Goal: Information Seeking & Learning: Get advice/opinions

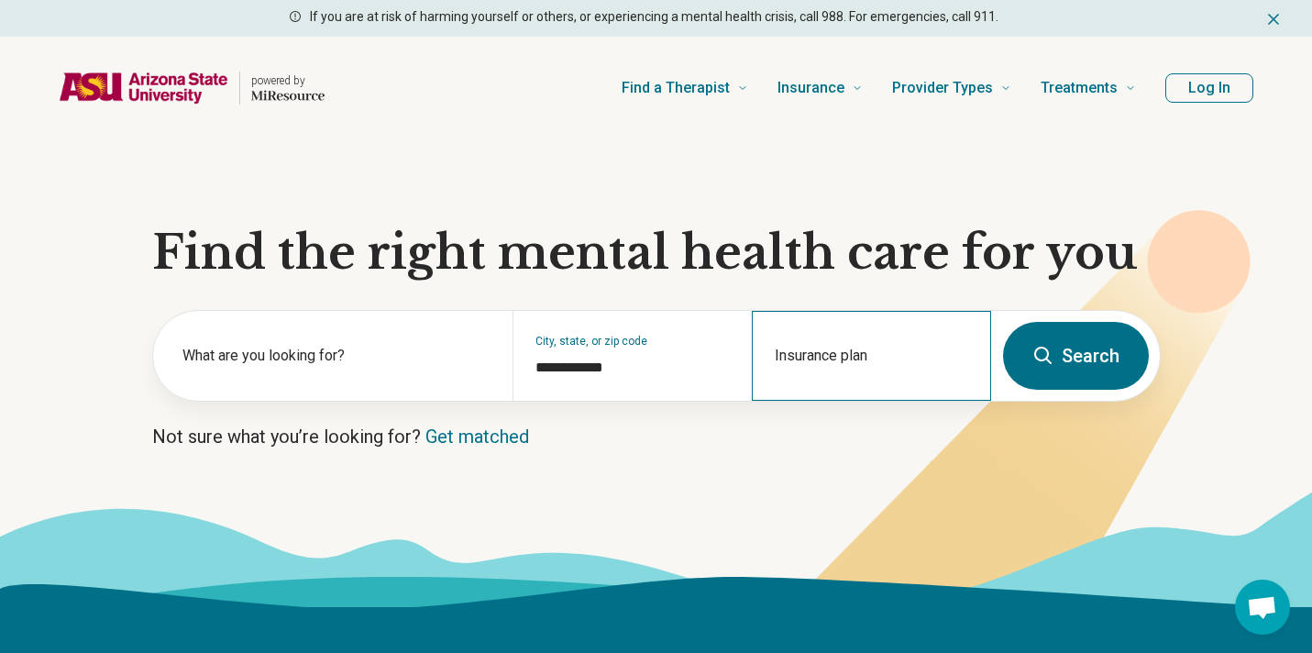
click at [812, 343] on div "Insurance plan" at bounding box center [871, 356] width 239 height 90
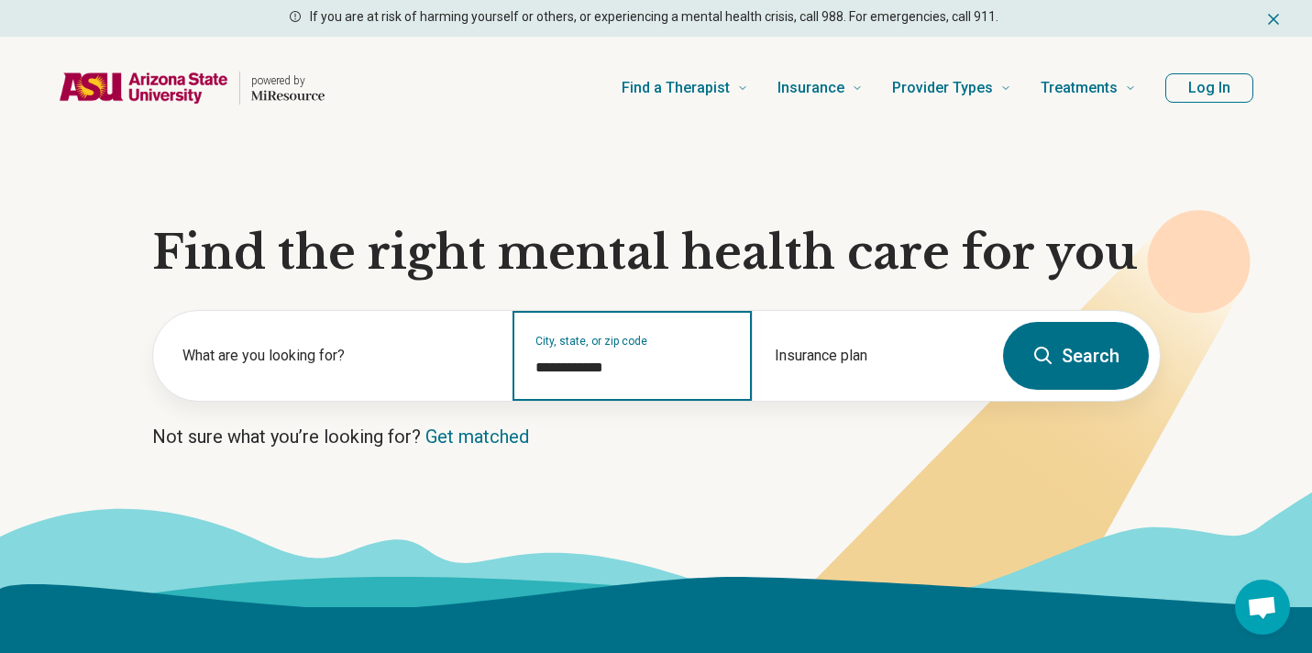
click at [593, 366] on input "**********" at bounding box center [633, 368] width 194 height 22
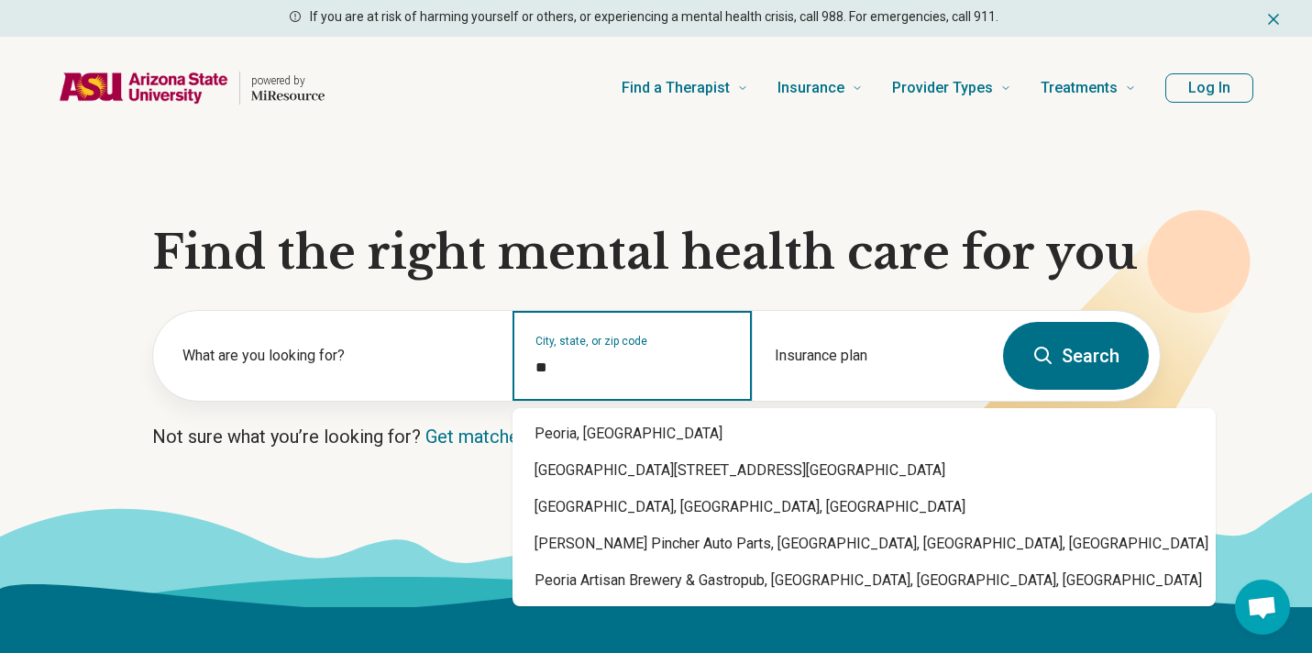
type input "*"
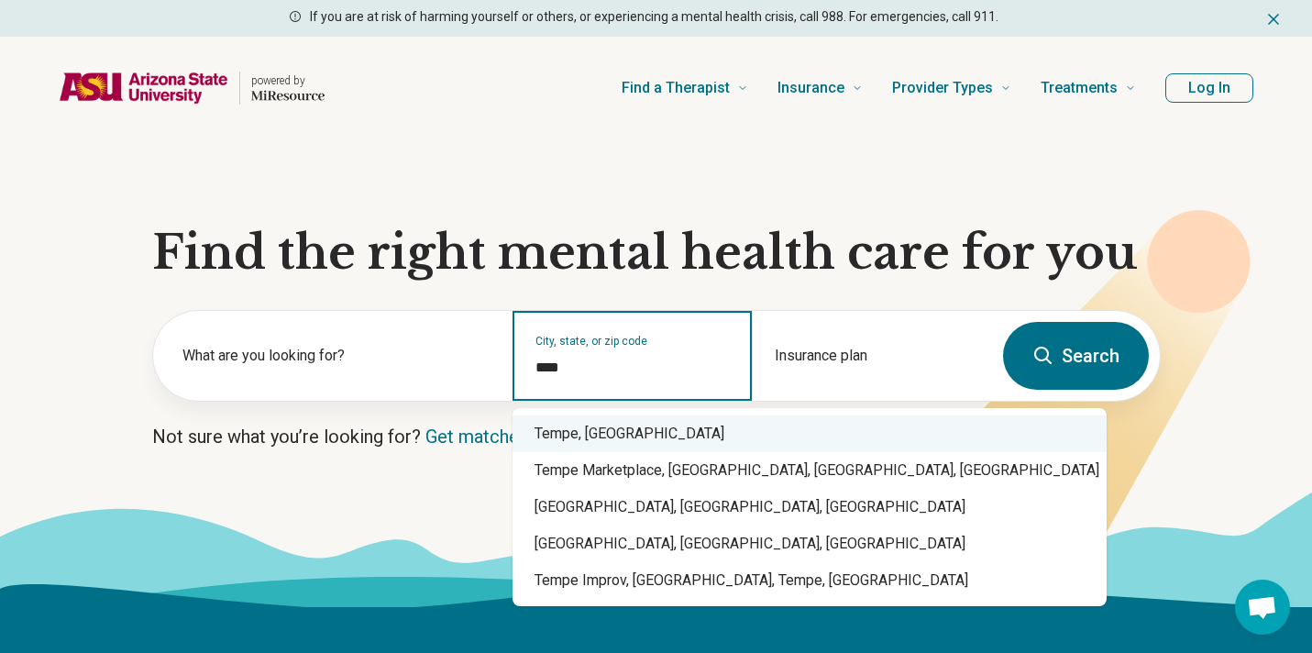
click at [589, 421] on div "Tempe, [GEOGRAPHIC_DATA]" at bounding box center [810, 433] width 594 height 37
type input "*********"
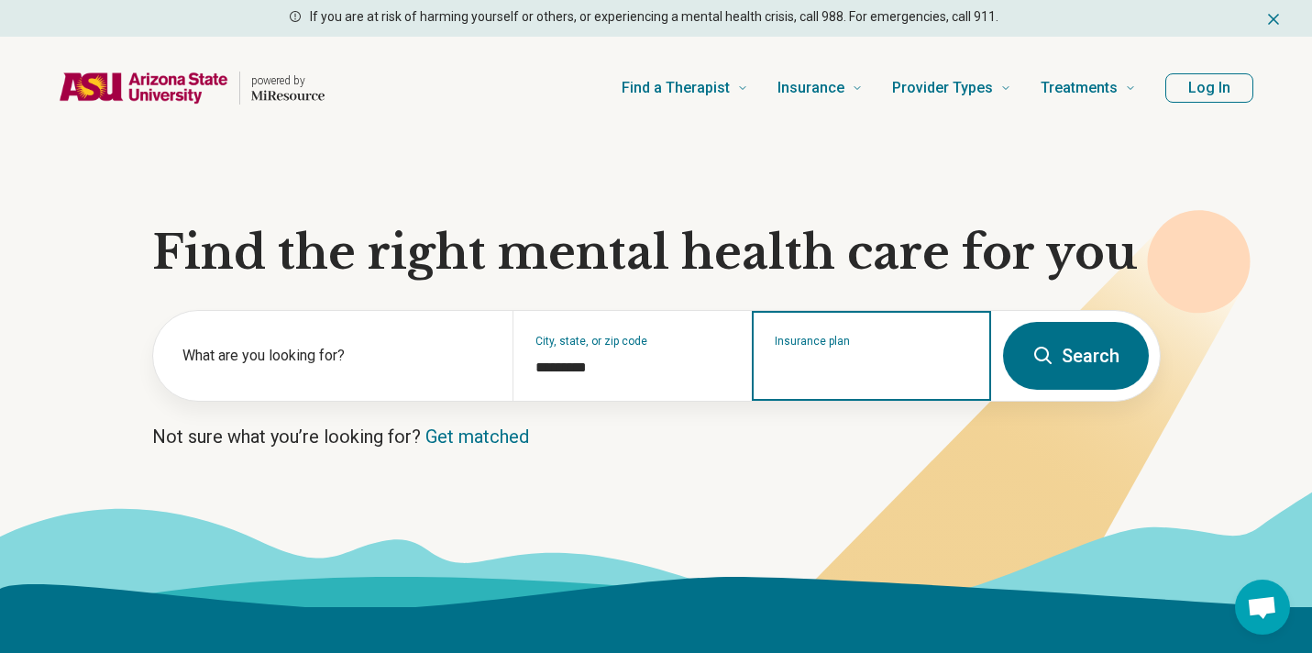
click at [806, 361] on input "Insurance plan" at bounding box center [872, 368] width 194 height 22
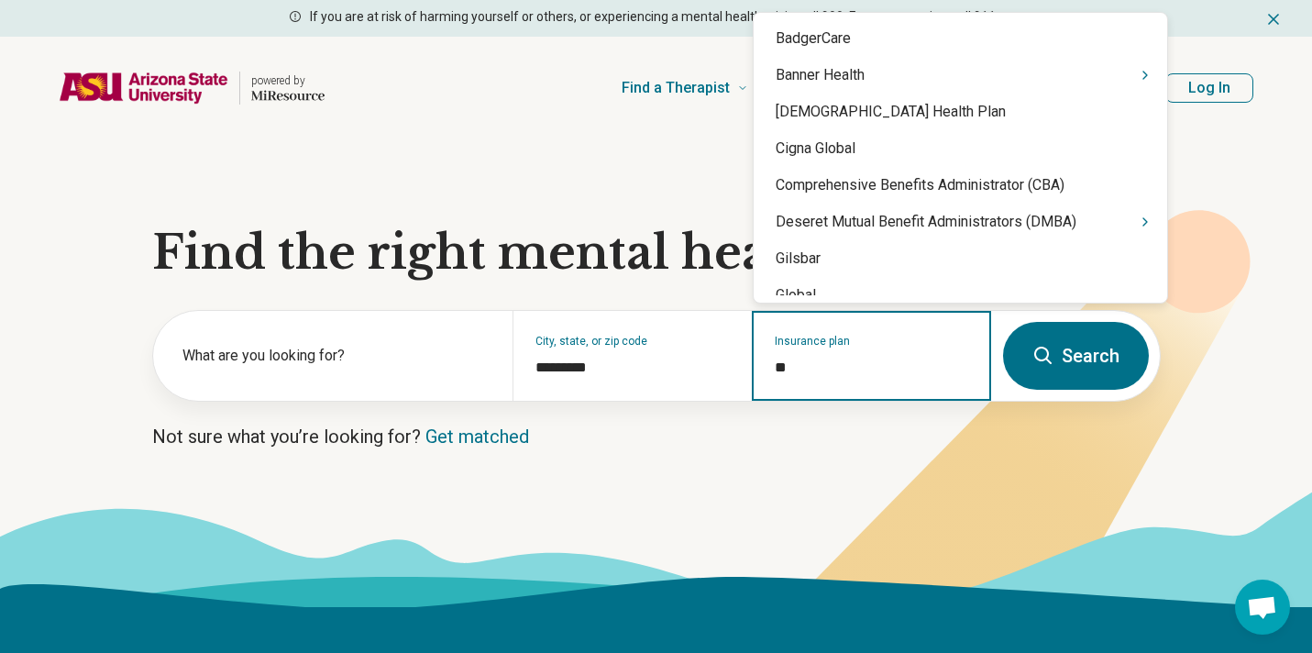
type input "*"
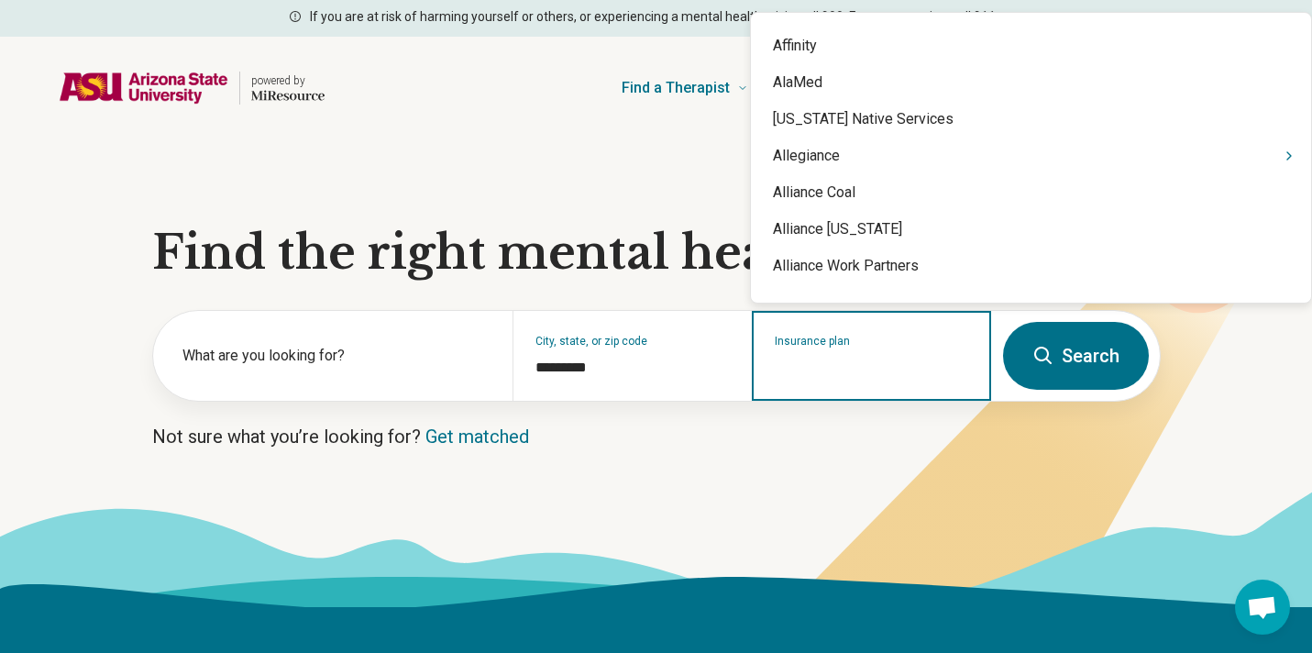
scroll to position [251, 0]
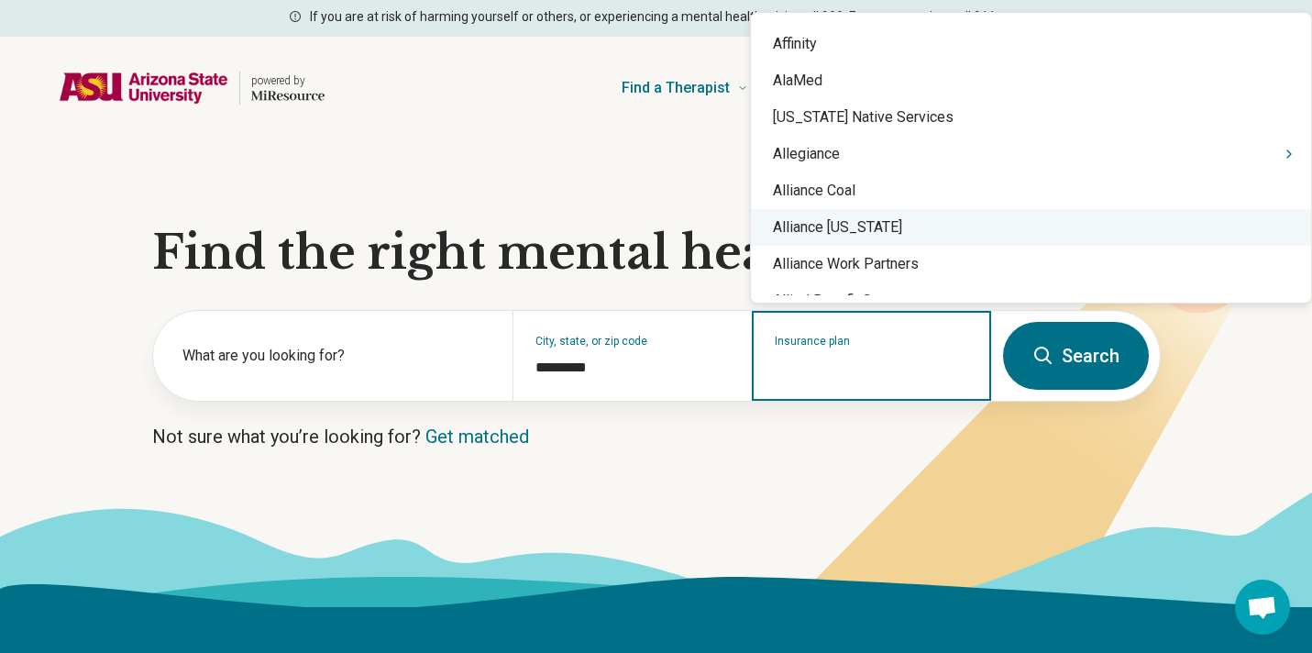
type input "*"
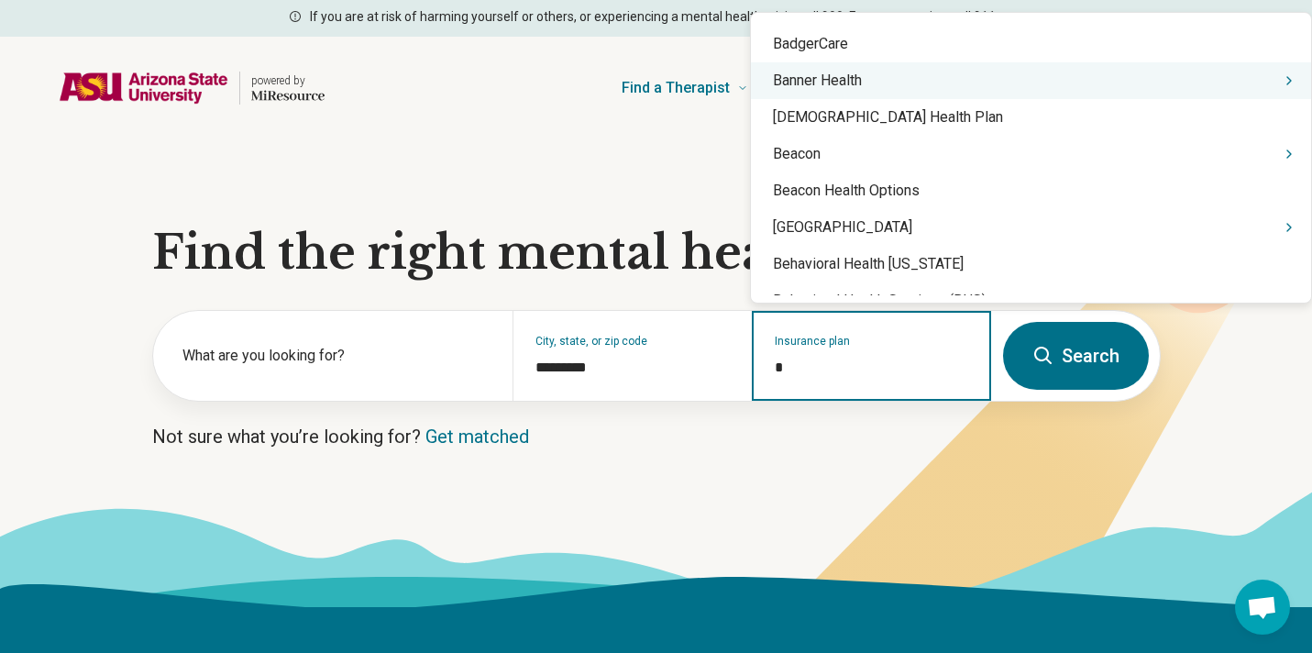
click at [855, 73] on div "Banner Health" at bounding box center [1031, 80] width 560 height 37
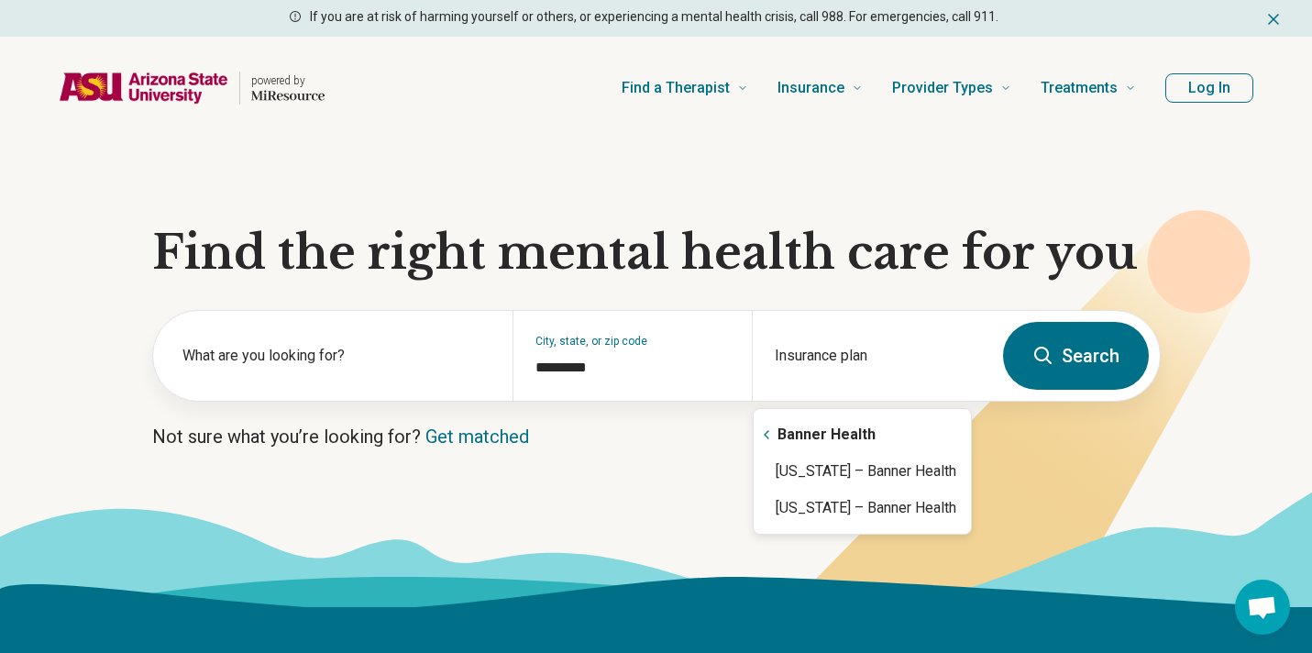
click at [532, 49] on div "powered by Find a Therapist Mental Health Conditions [MEDICAL_DATA] Anxiety [ME…" at bounding box center [656, 88] width 1312 height 103
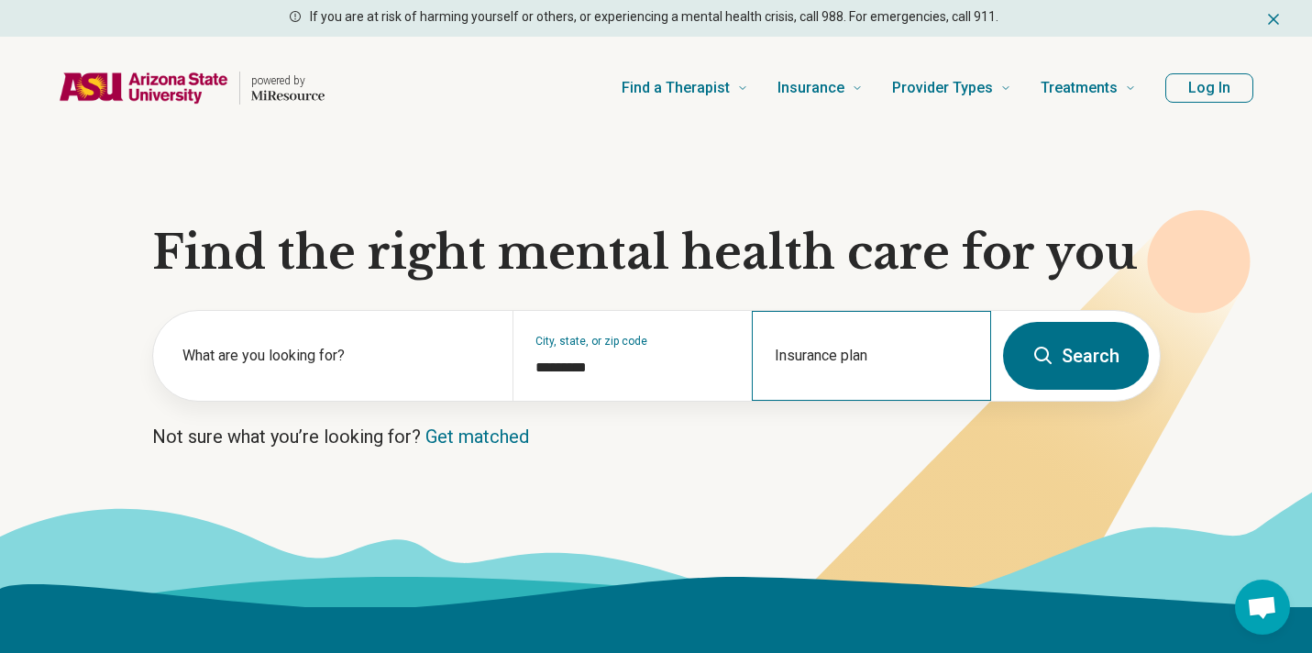
click at [792, 351] on div "Insurance plan" at bounding box center [871, 356] width 239 height 90
type input "*"
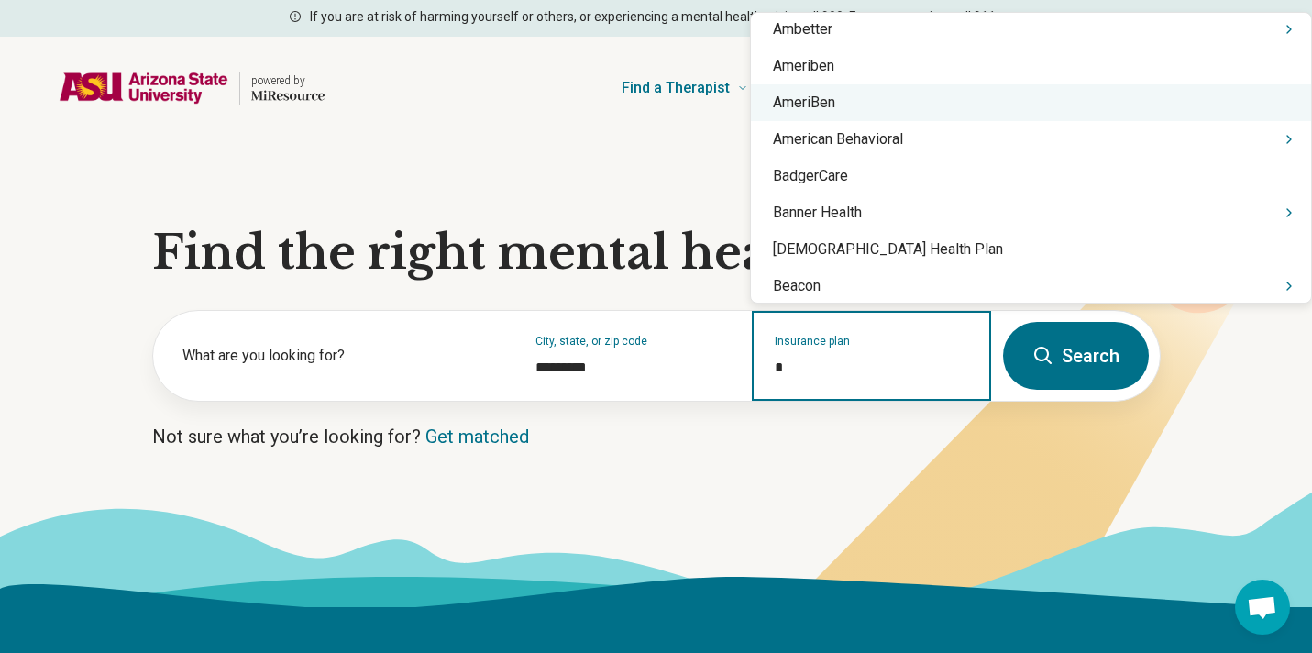
scroll to position [122, 0]
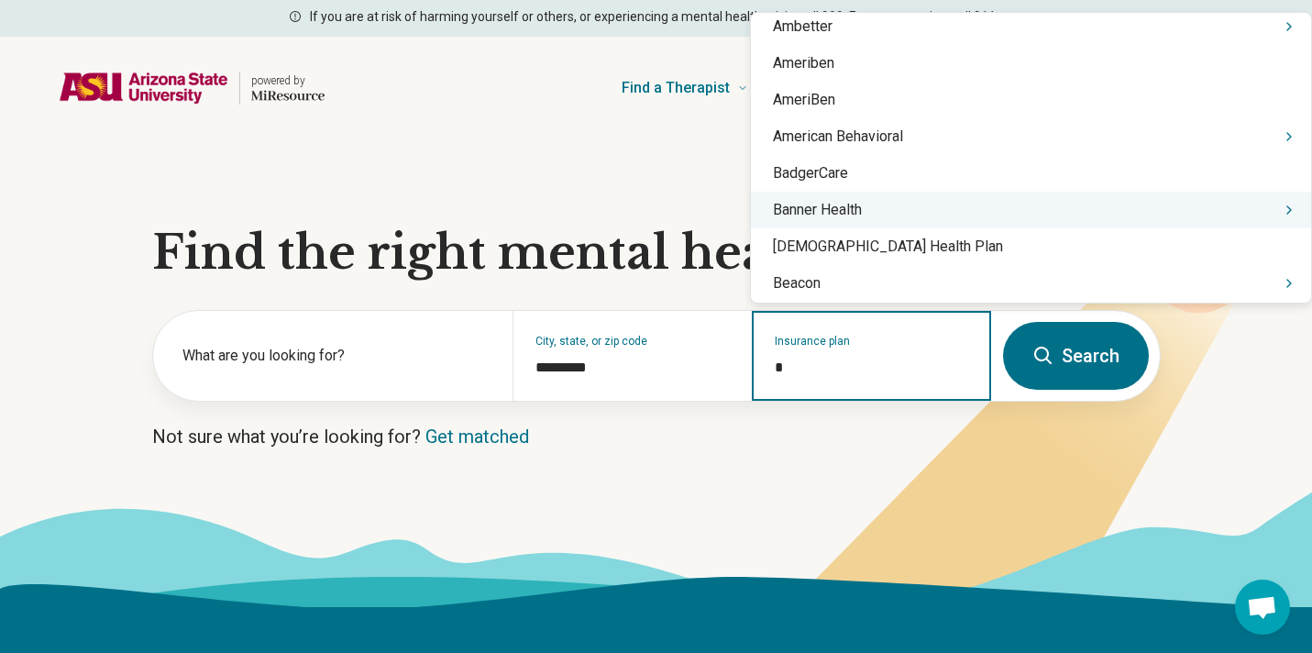
click at [805, 214] on div "Banner Health" at bounding box center [1031, 210] width 560 height 37
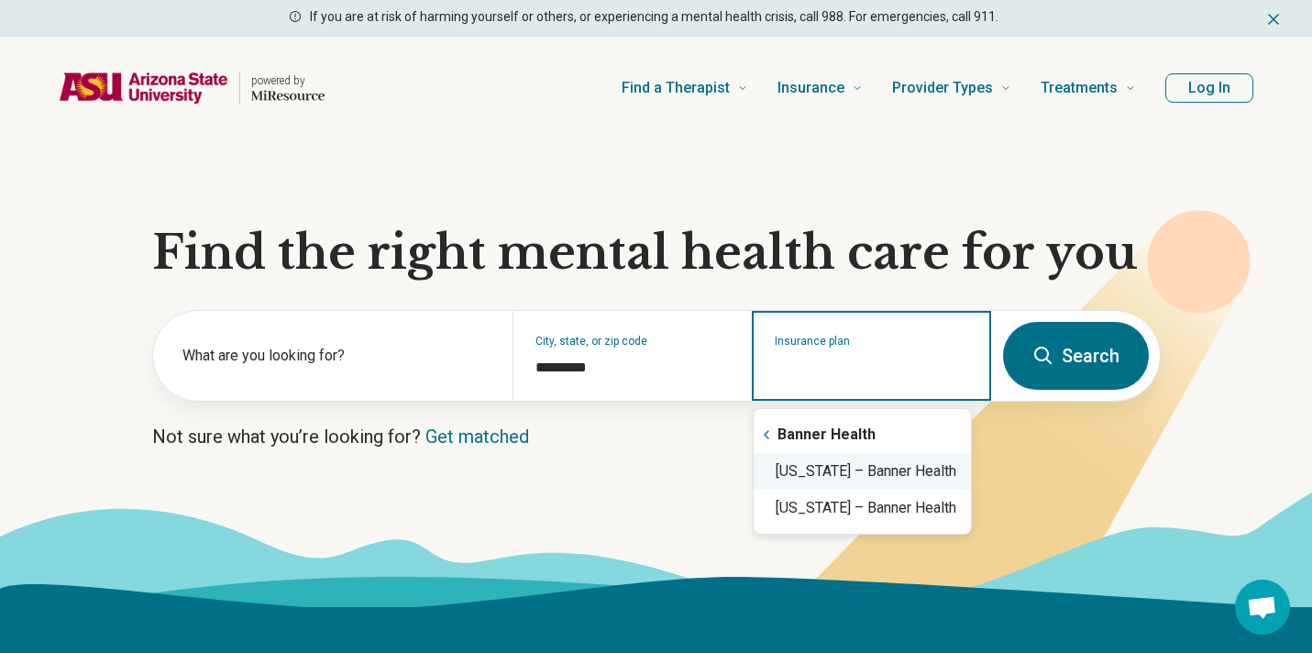
click at [835, 470] on div "[US_STATE] – Banner Health" at bounding box center [862, 471] width 217 height 37
type input "**********"
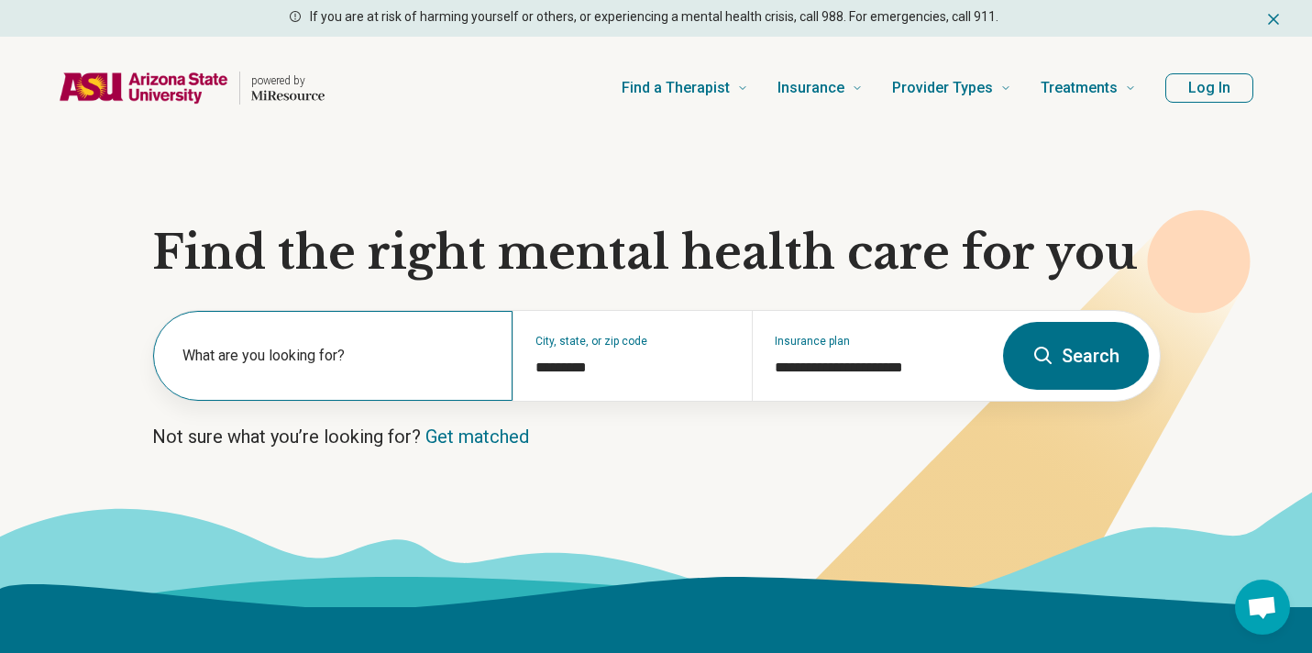
click at [296, 360] on label "What are you looking for?" at bounding box center [337, 356] width 308 height 22
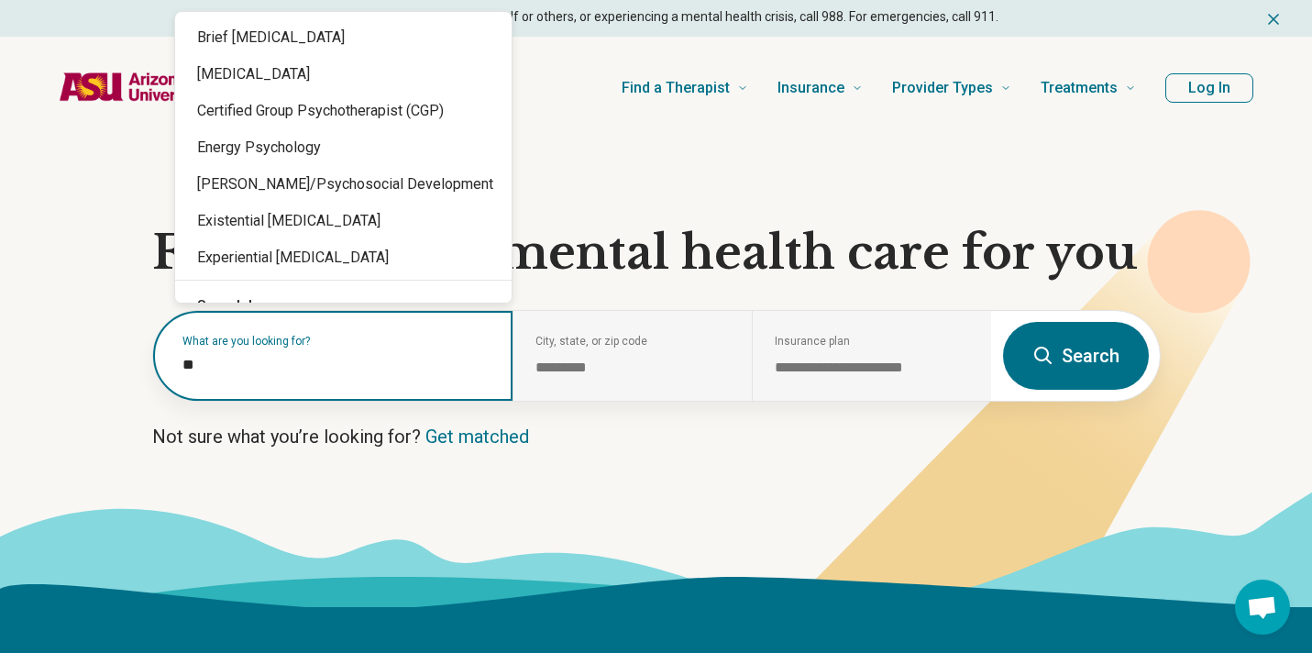
type input "***"
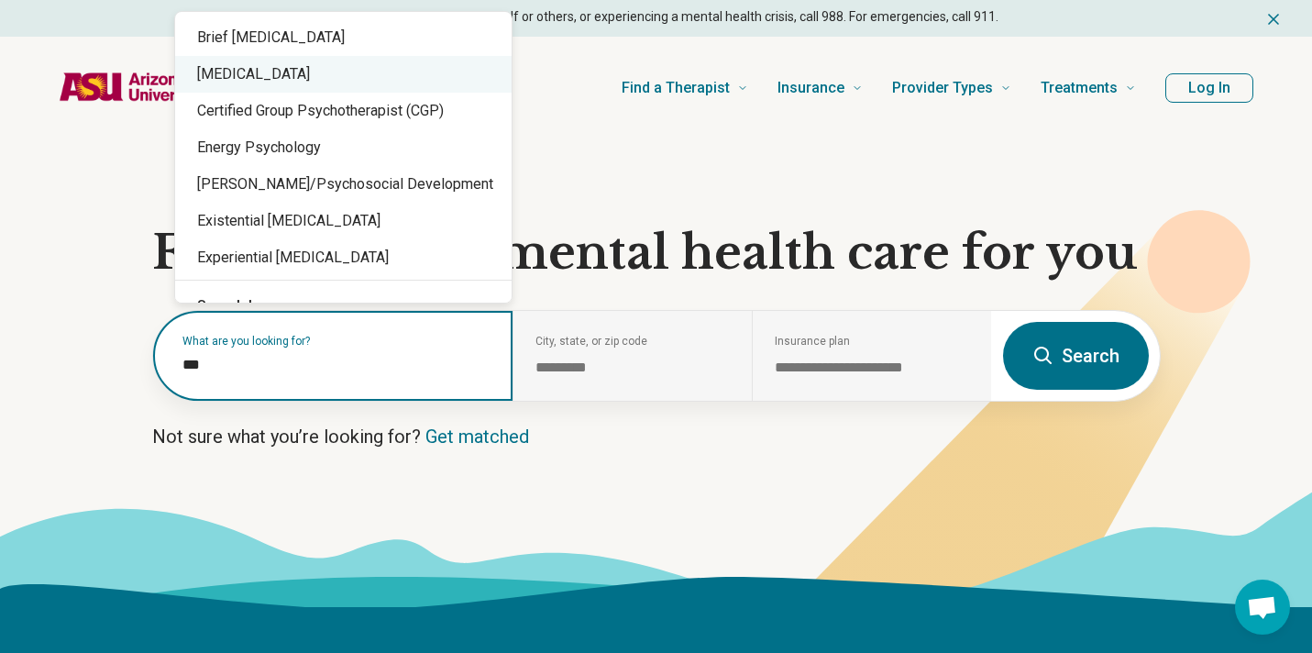
click at [293, 74] on div "[MEDICAL_DATA]" at bounding box center [343, 74] width 337 height 37
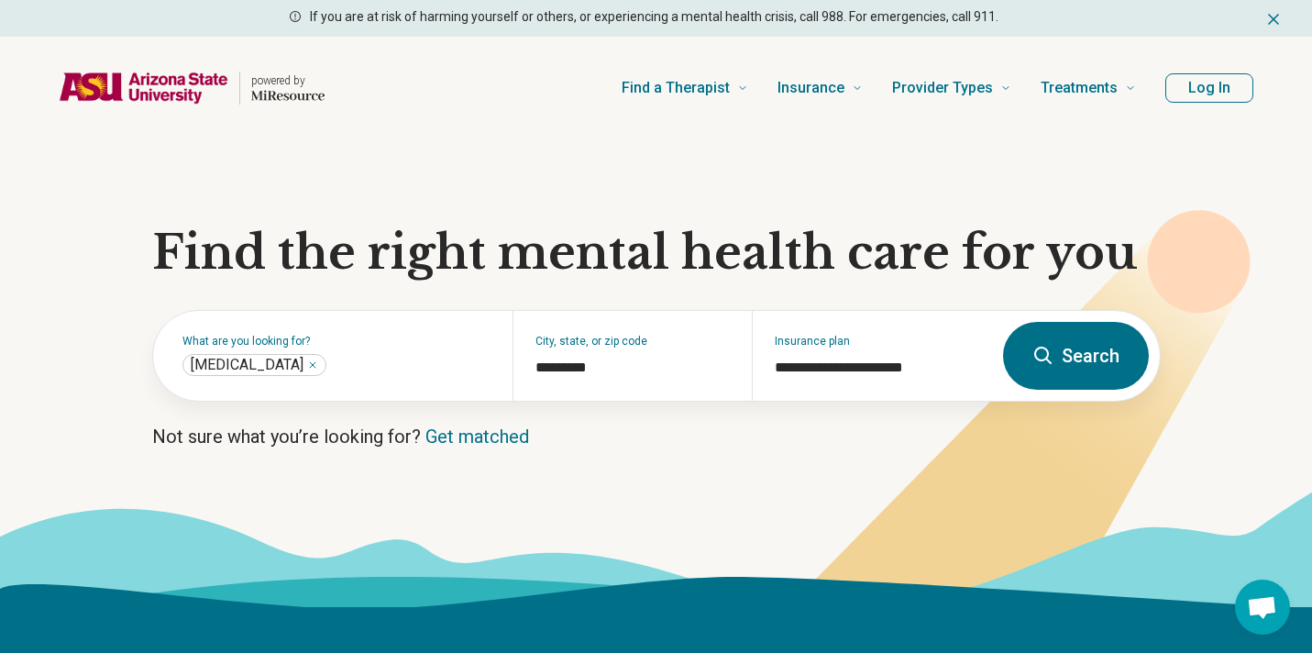
click at [1070, 359] on button "Search" at bounding box center [1076, 356] width 146 height 68
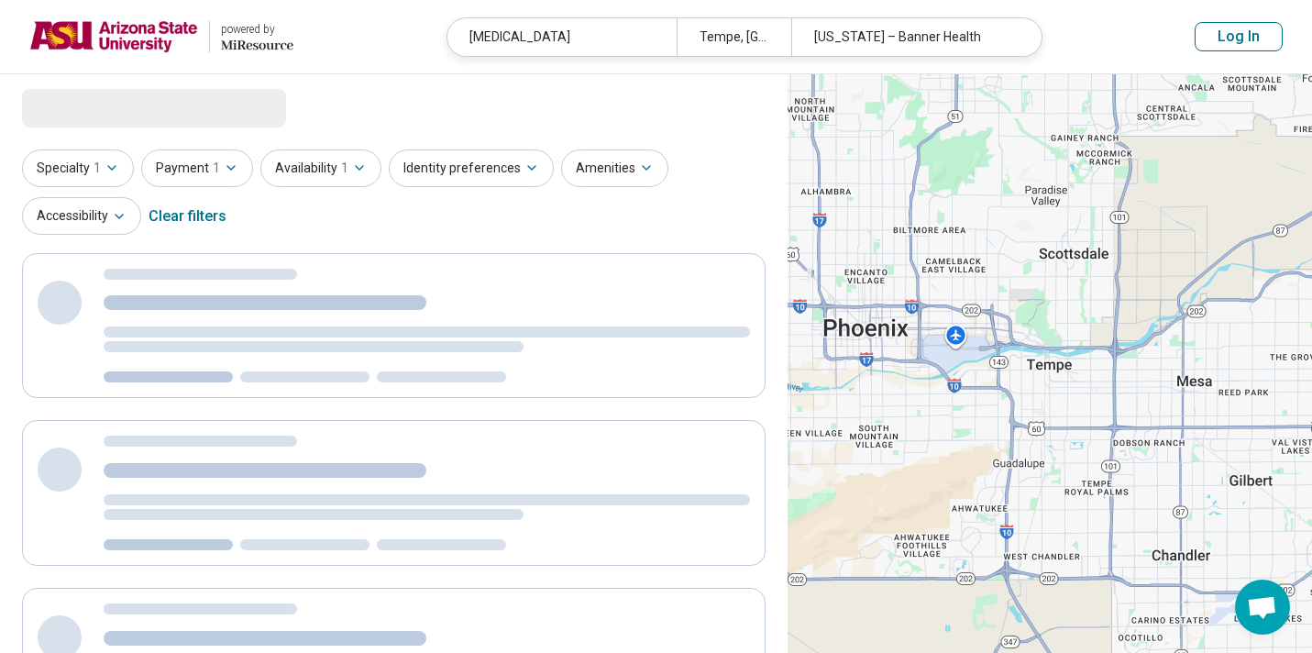
select select "***"
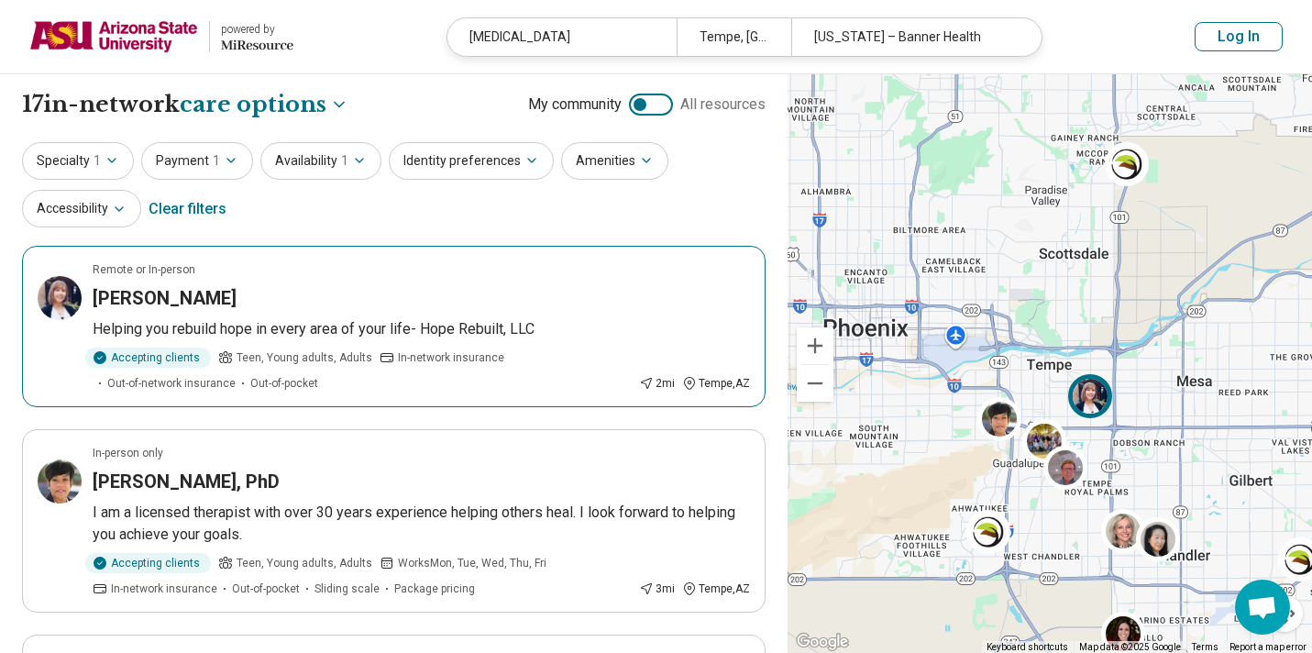
click at [295, 309] on div "[PERSON_NAME]" at bounding box center [422, 298] width 658 height 26
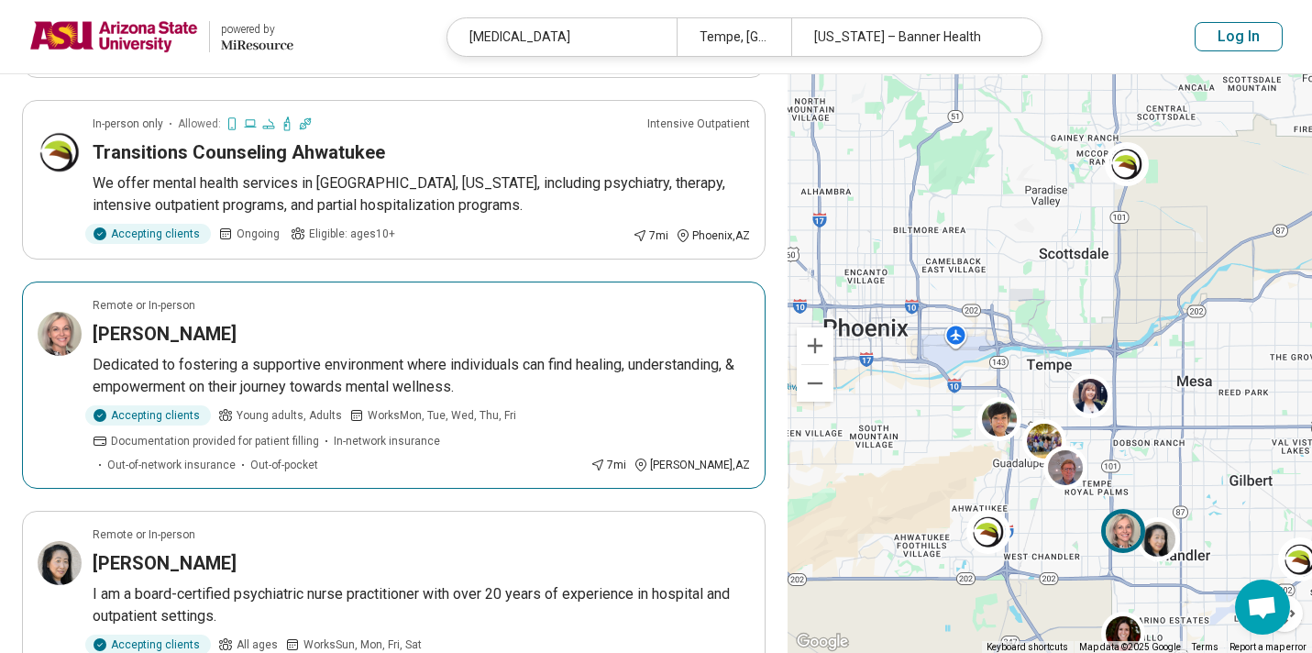
scroll to position [971, 0]
click at [195, 334] on h3 "[PERSON_NAME]" at bounding box center [165, 334] width 144 height 26
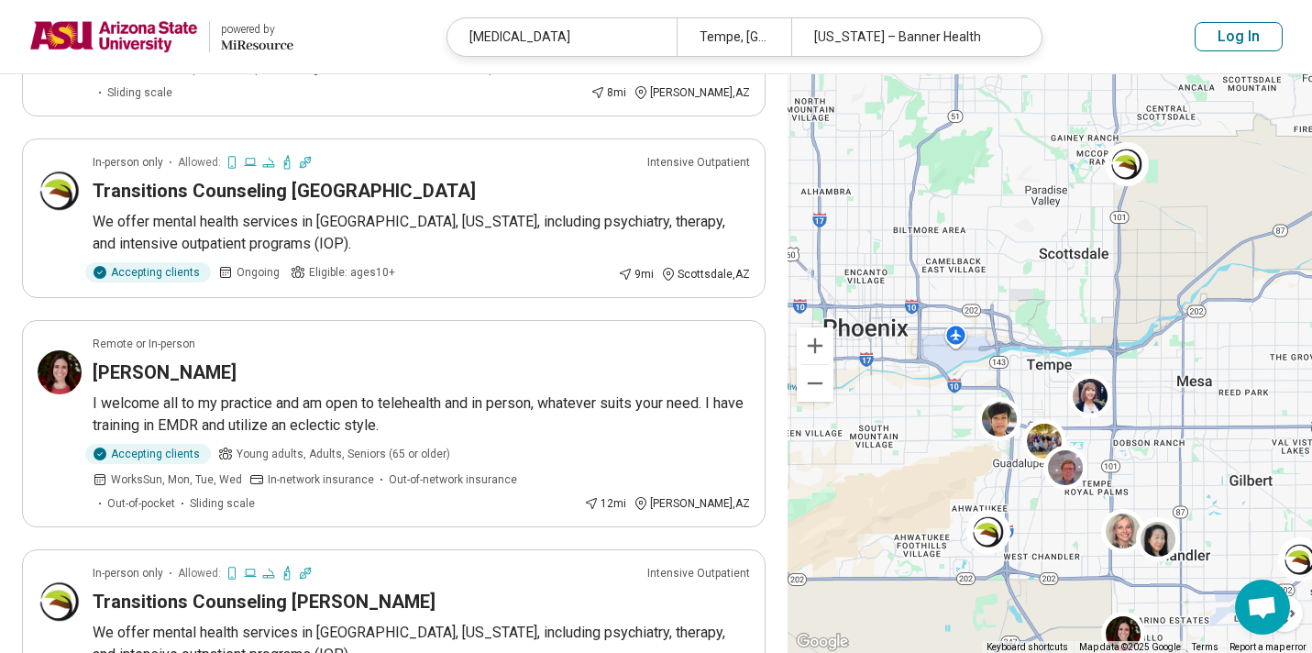
scroll to position [1578, 0]
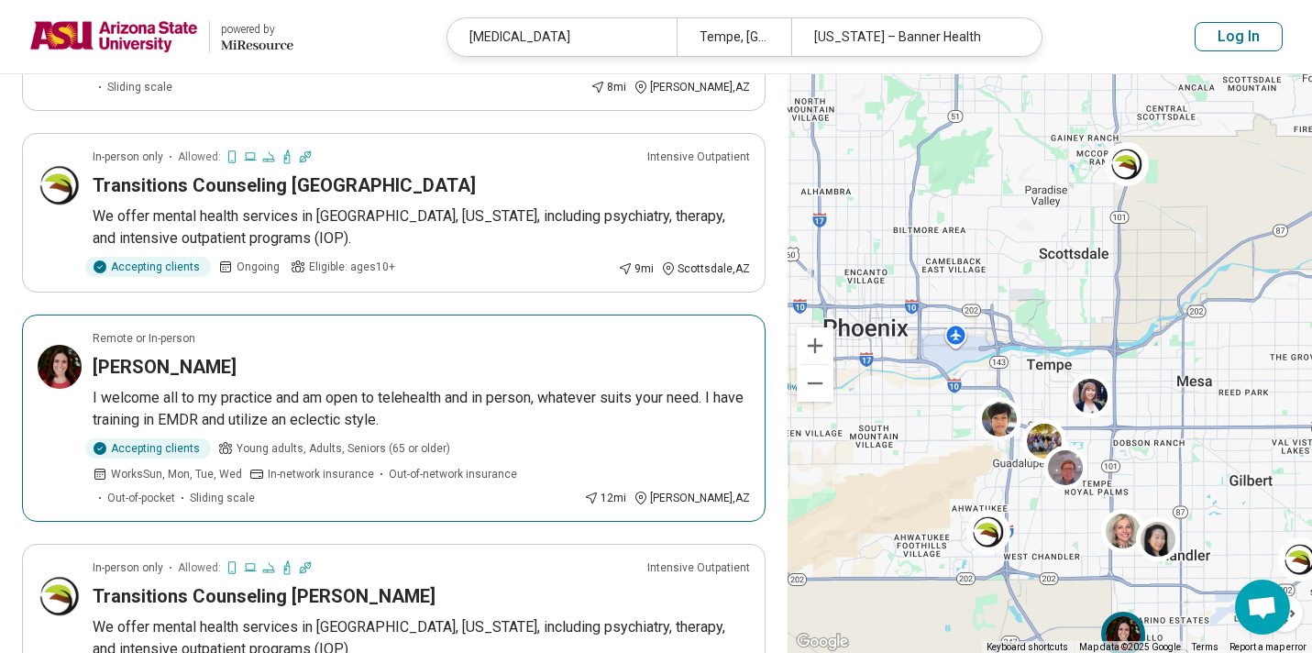
click at [275, 354] on div "[PERSON_NAME]" at bounding box center [422, 367] width 658 height 26
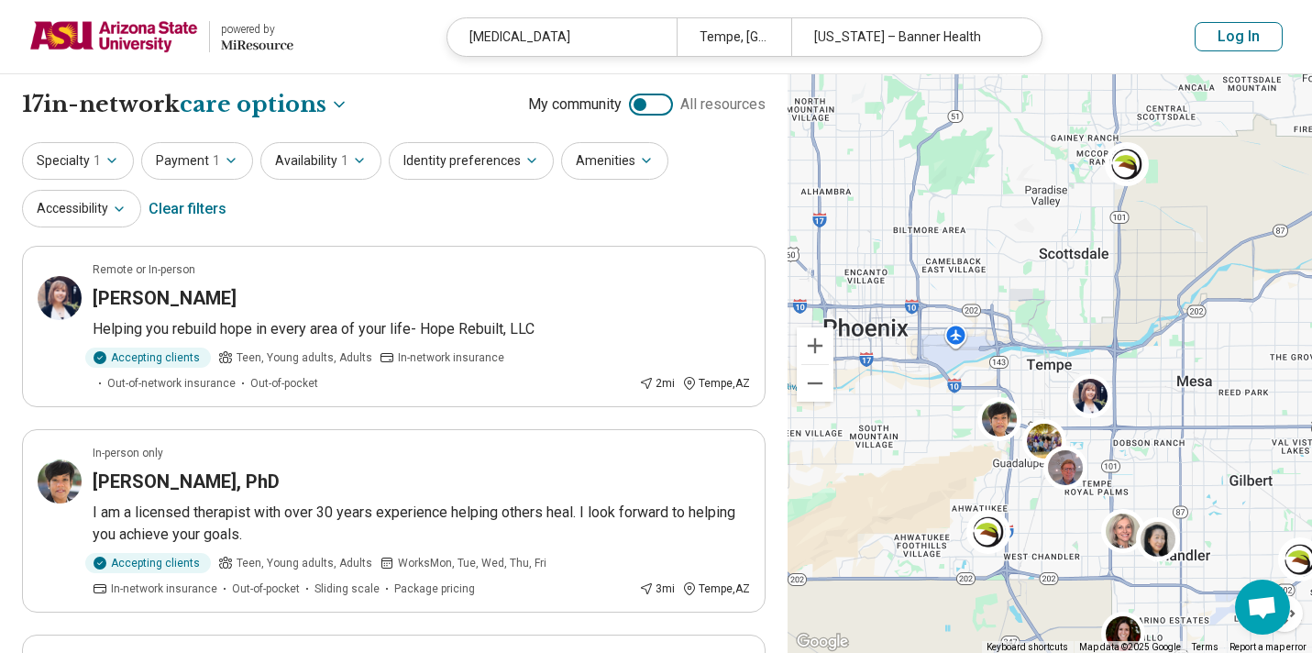
scroll to position [0, 0]
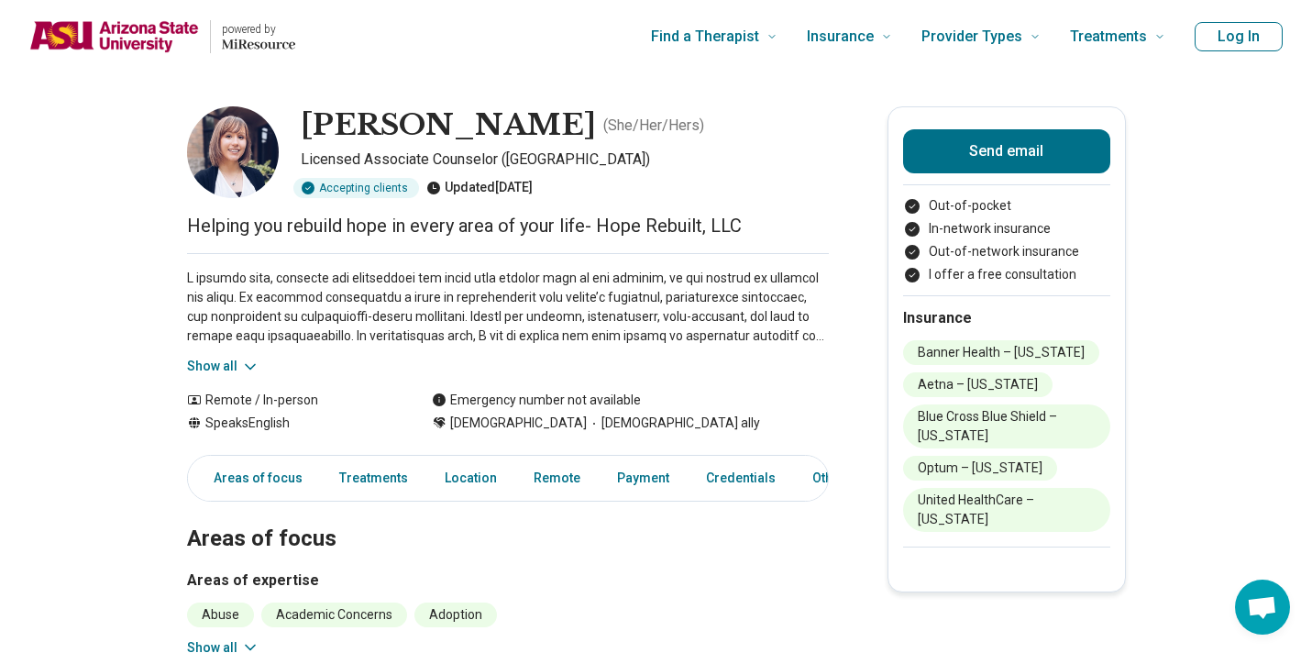
click at [213, 154] on img at bounding box center [233, 152] width 92 height 92
click at [202, 369] on button "Show all" at bounding box center [223, 366] width 72 height 19
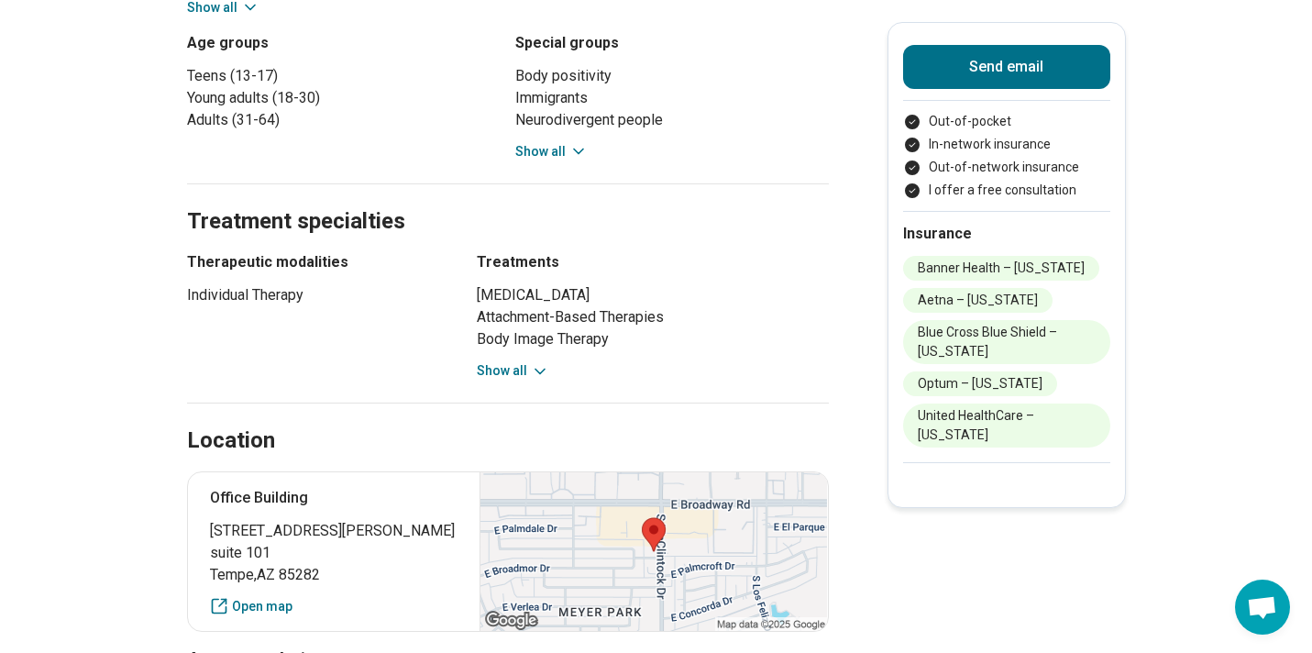
scroll to position [779, 0]
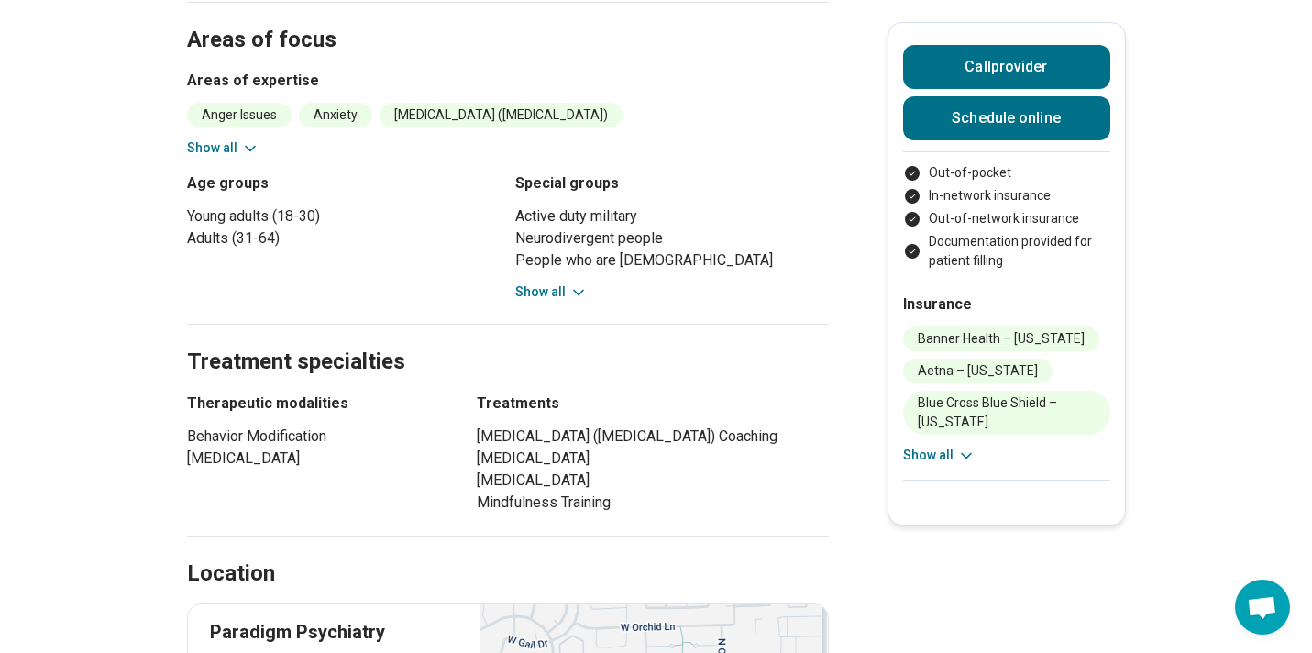
scroll to position [979, 0]
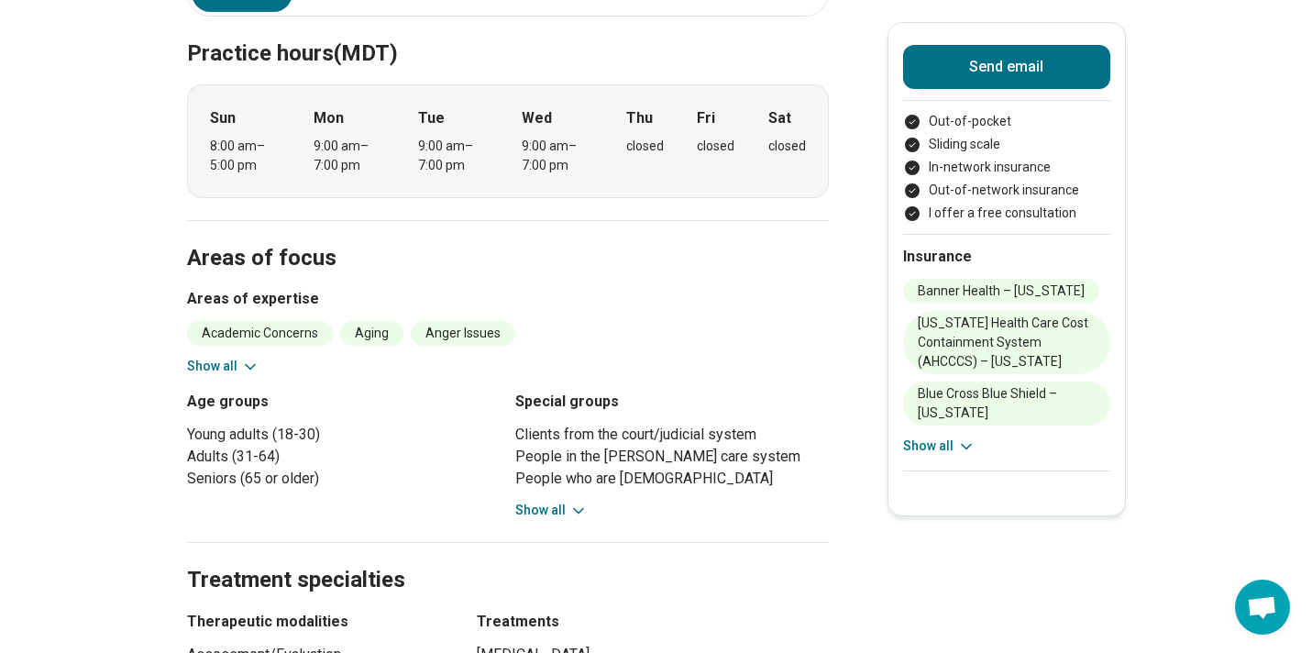
scroll to position [461, 0]
